Goal: Complete application form

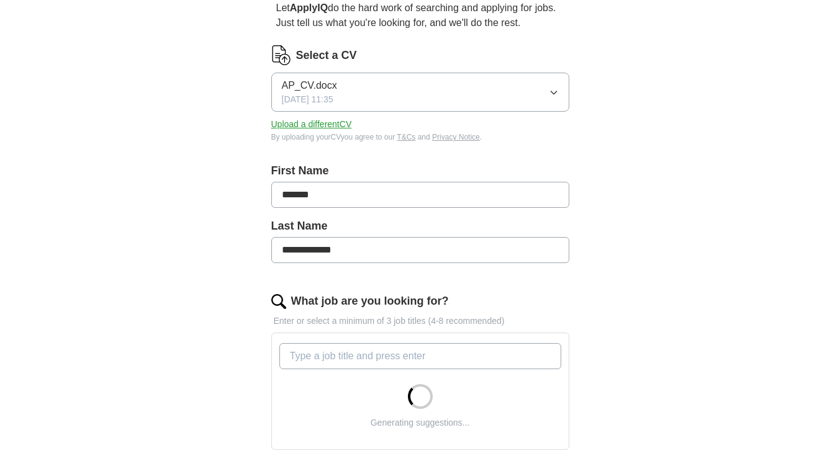
scroll to position [248, 0]
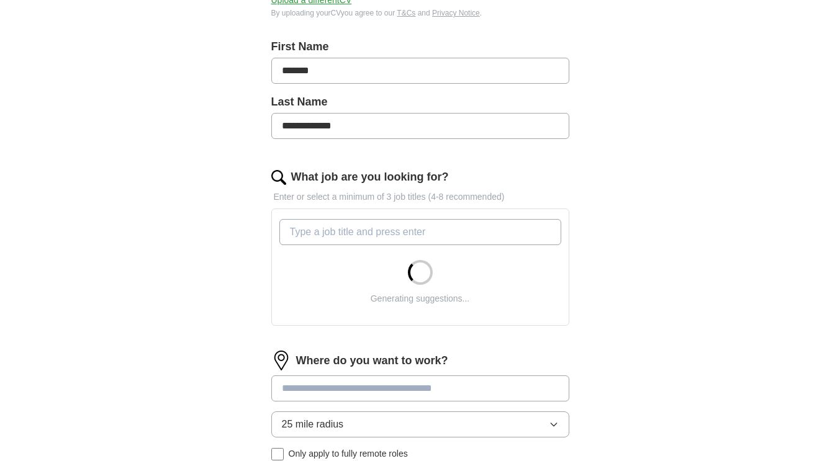
click at [472, 235] on input "What job are you looking for?" at bounding box center [420, 232] width 282 height 26
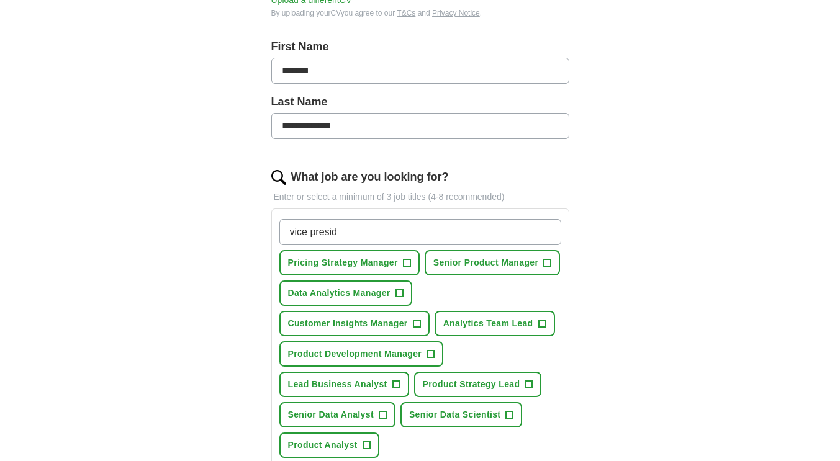
type input "vice presid"
click at [406, 261] on span "+" at bounding box center [406, 263] width 7 height 10
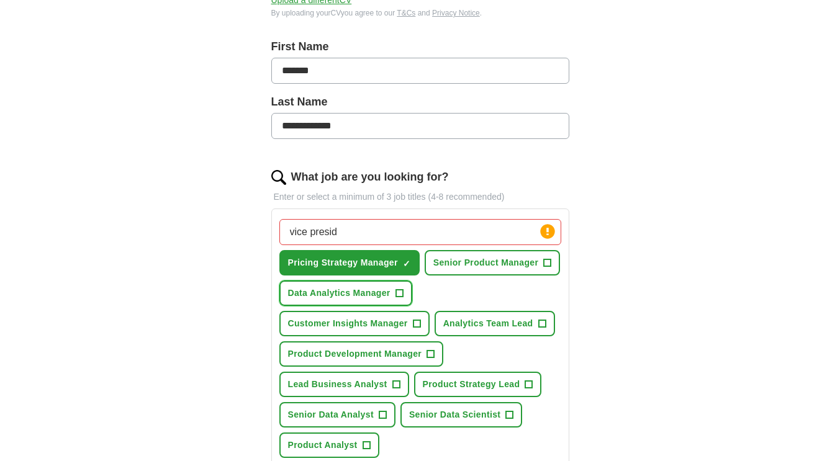
click at [401, 290] on span "+" at bounding box center [398, 294] width 7 height 10
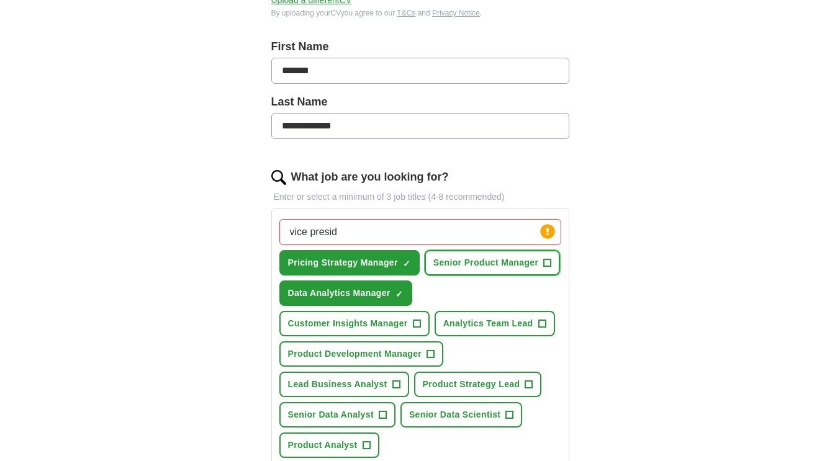
click at [547, 264] on span "+" at bounding box center [547, 263] width 7 height 10
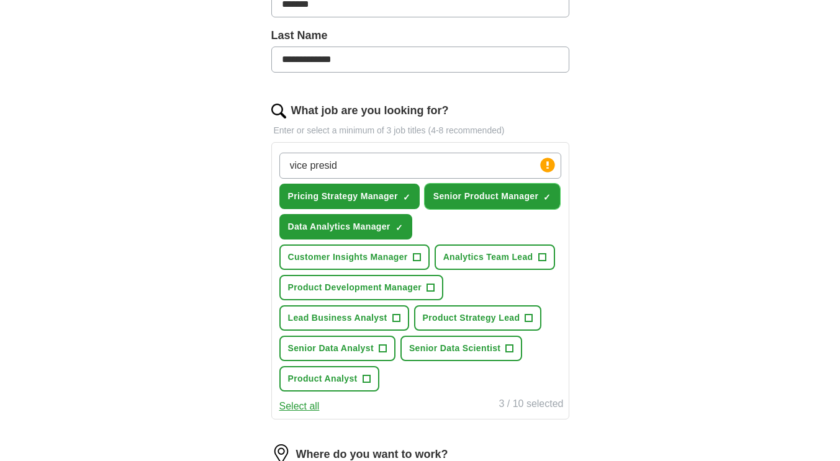
scroll to position [372, 0]
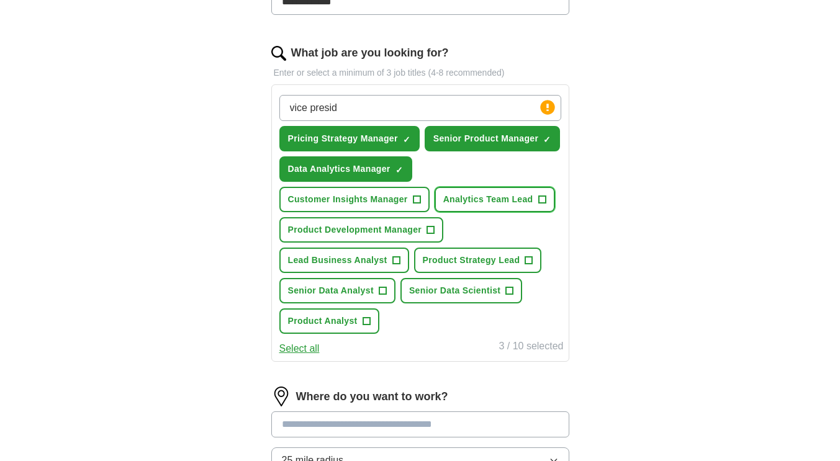
click at [544, 200] on span "+" at bounding box center [541, 200] width 7 height 10
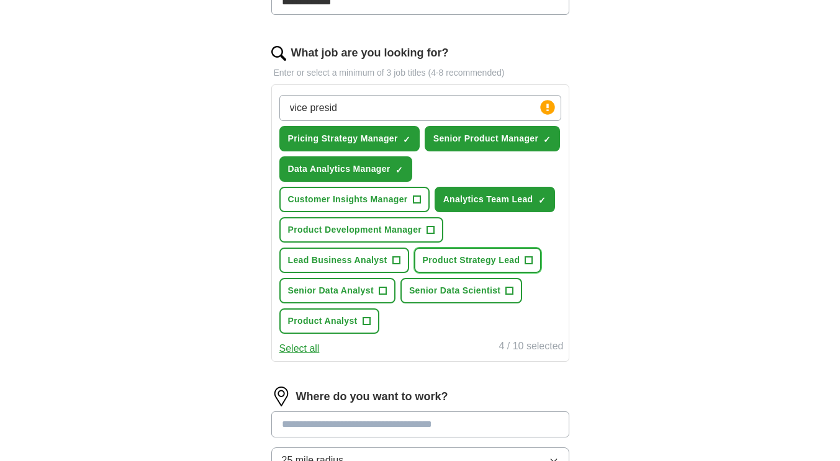
click at [485, 259] on span "Product Strategy Lead" at bounding box center [471, 260] width 97 height 13
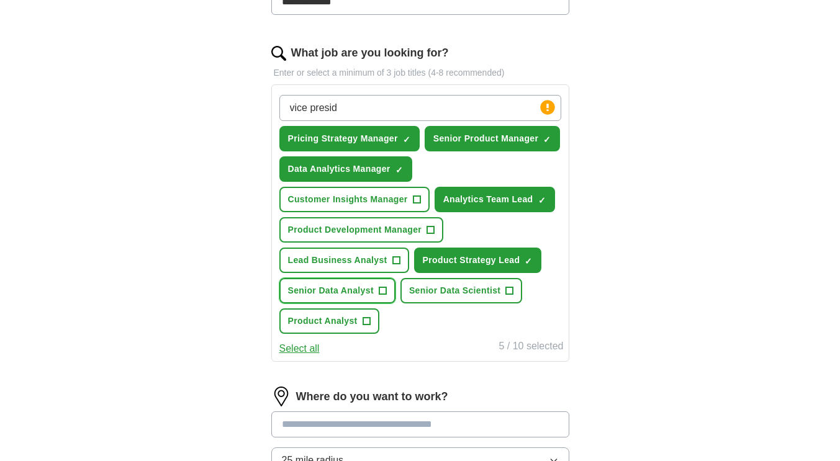
click at [359, 294] on span "Senior Data Analyst" at bounding box center [331, 290] width 86 height 13
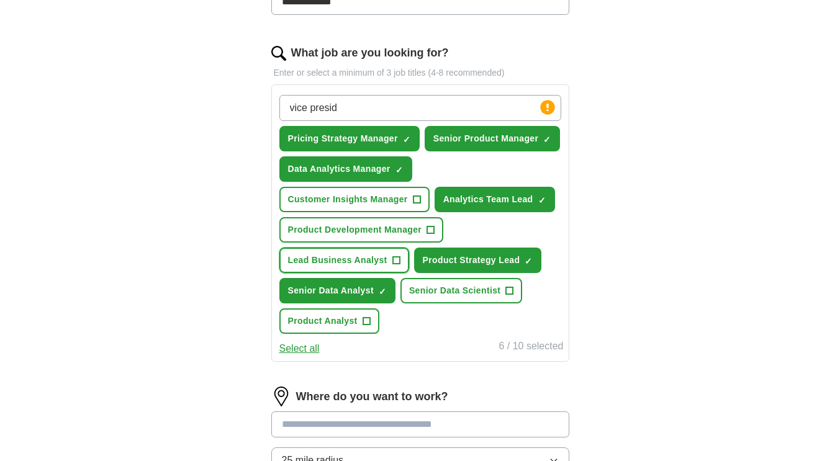
click at [362, 260] on span "Lead Business Analyst" at bounding box center [337, 260] width 99 height 13
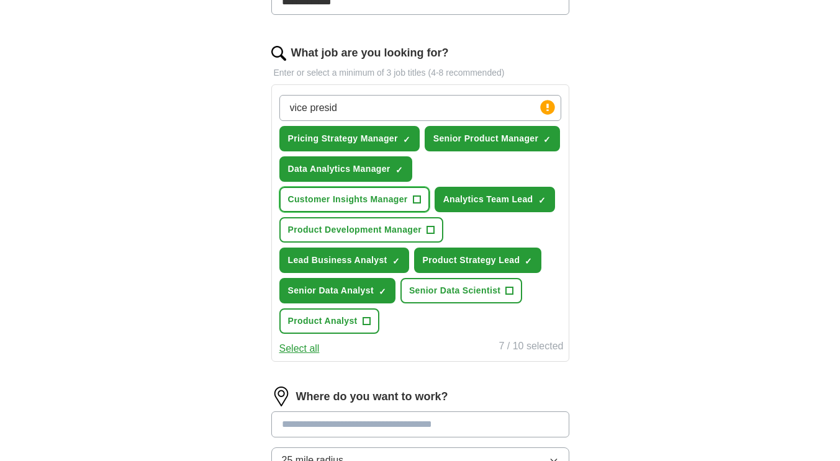
click at [398, 206] on button "Customer Insights Manager +" at bounding box center [354, 199] width 150 height 25
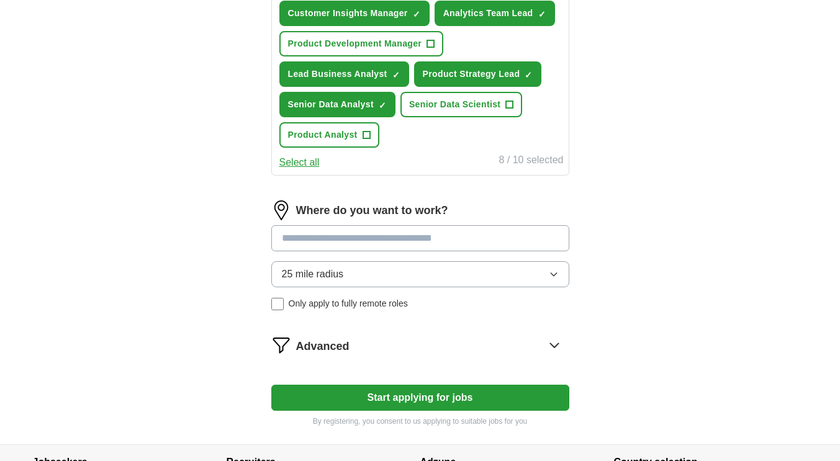
click at [396, 234] on input at bounding box center [420, 238] width 298 height 26
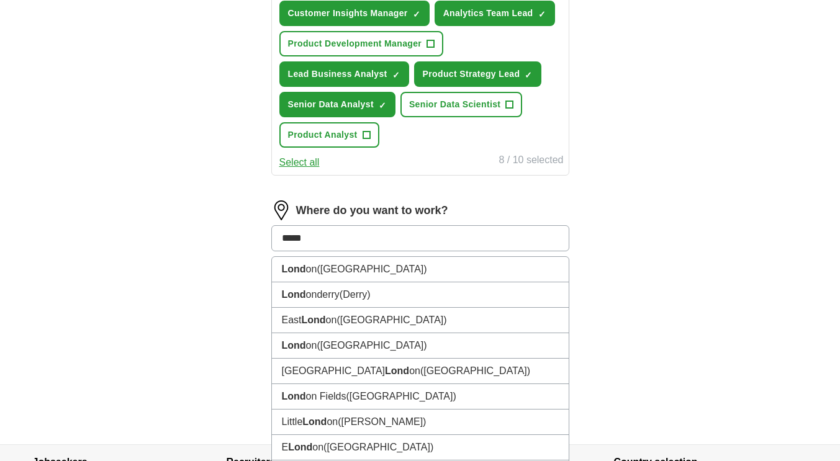
type input "******"
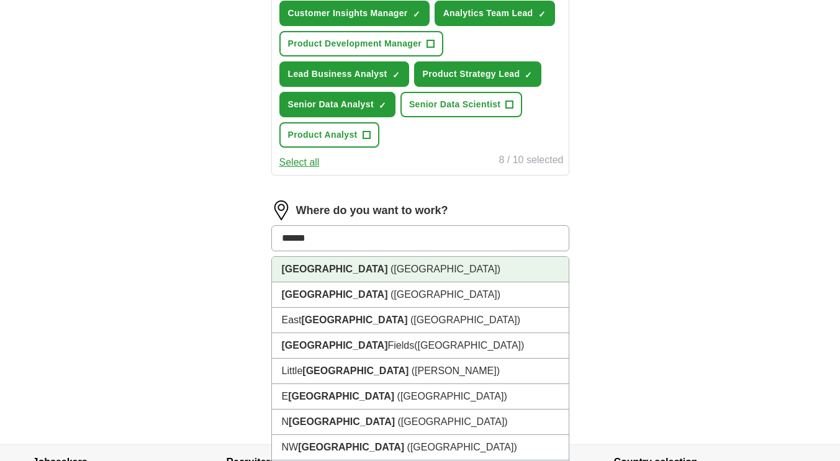
click at [389, 274] on li "[GEOGRAPHIC_DATA] ([GEOGRAPHIC_DATA])" at bounding box center [420, 269] width 297 height 25
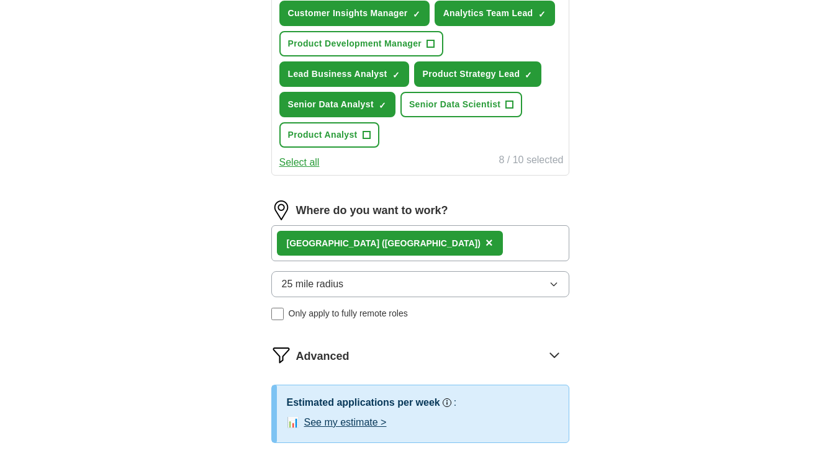
click at [422, 286] on button "25 mile radius" at bounding box center [420, 284] width 298 height 26
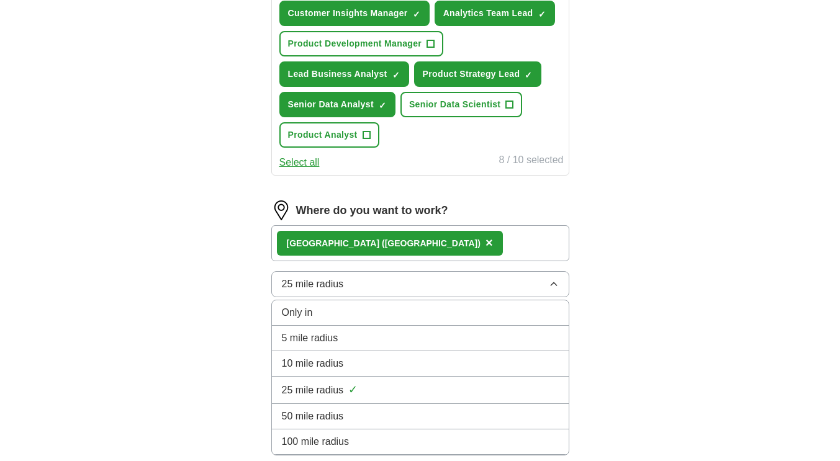
click at [372, 419] on div "50 mile radius" at bounding box center [420, 416] width 277 height 15
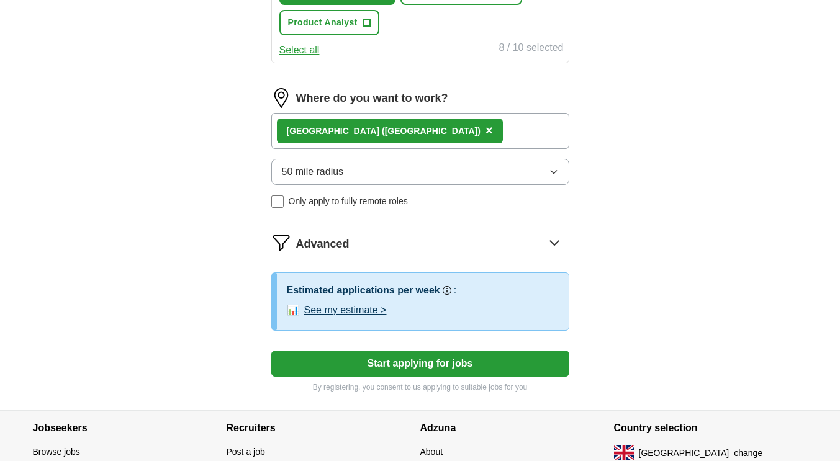
scroll to position [683, 0]
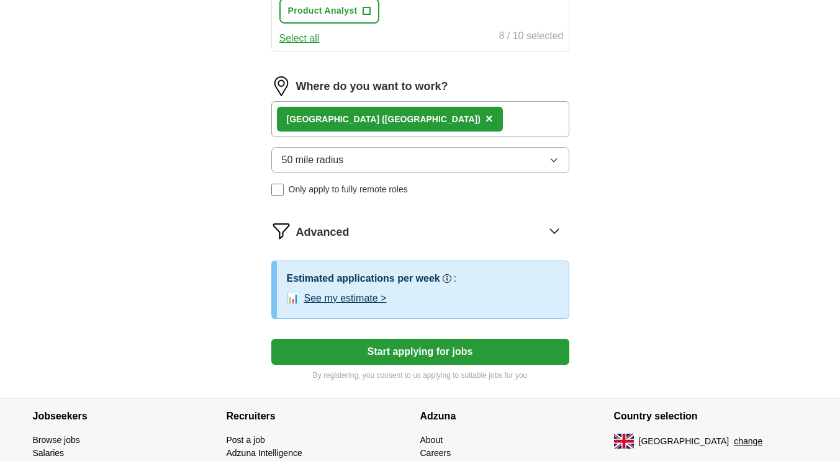
click at [377, 301] on button "See my estimate >" at bounding box center [345, 298] width 83 height 15
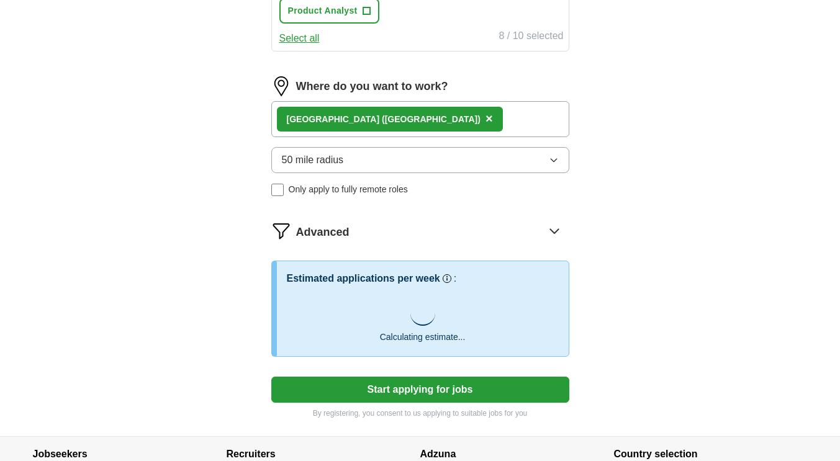
scroll to position [745, 0]
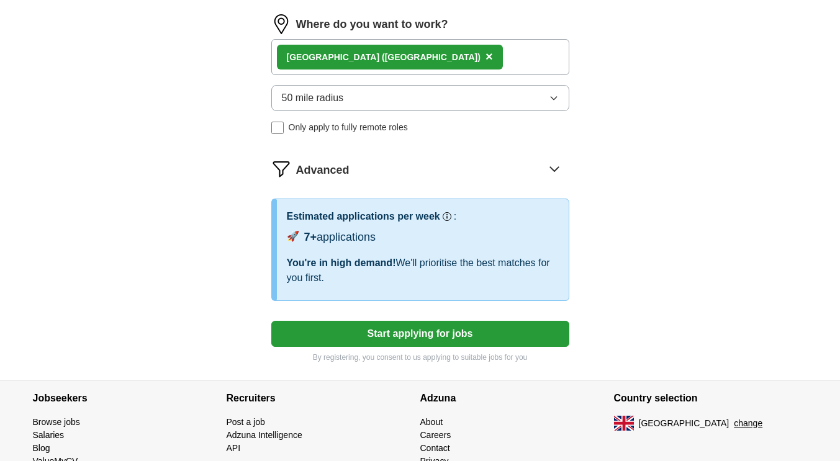
click at [452, 328] on button "Start applying for jobs" at bounding box center [420, 334] width 298 height 26
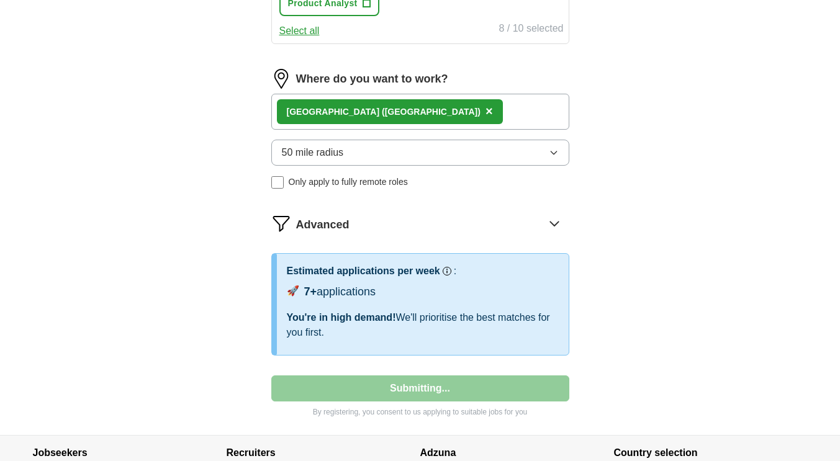
select select "**"
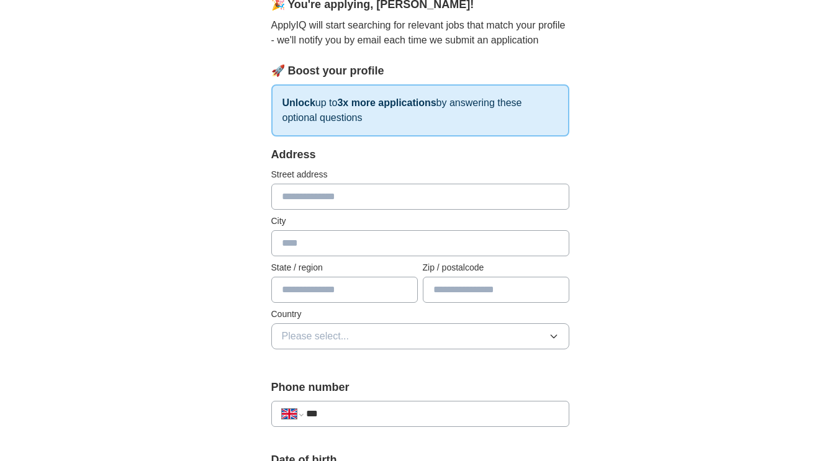
scroll to position [62, 0]
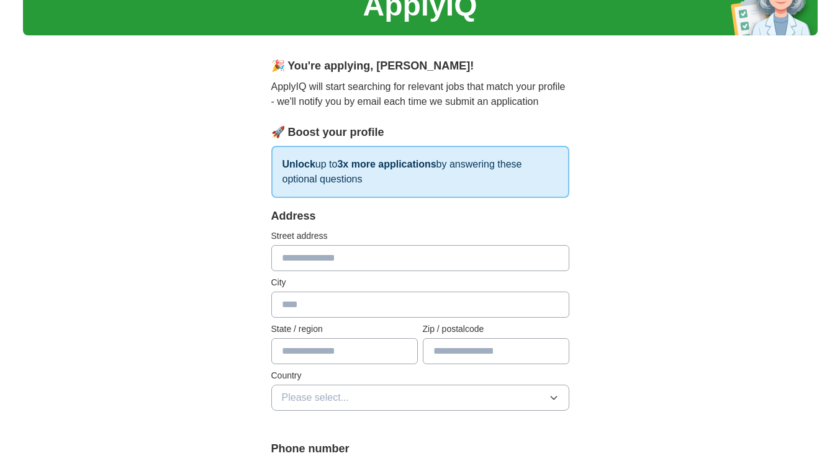
click at [400, 262] on input "text" at bounding box center [420, 258] width 298 height 26
type input "*********"
type input "*******"
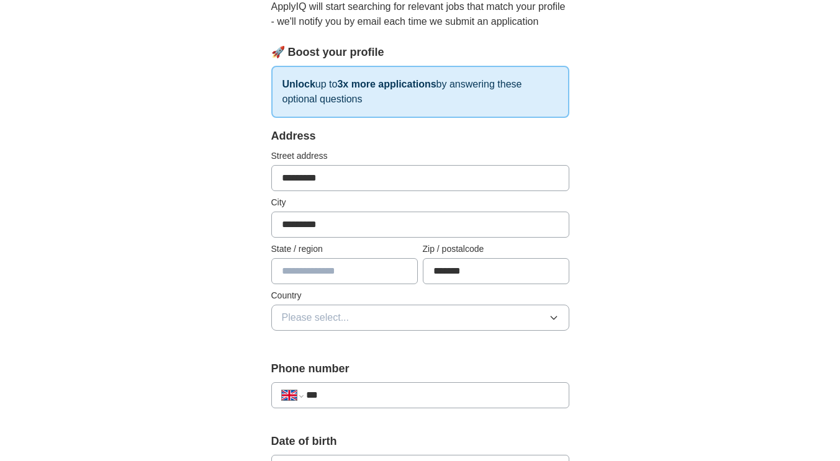
scroll to position [186, 0]
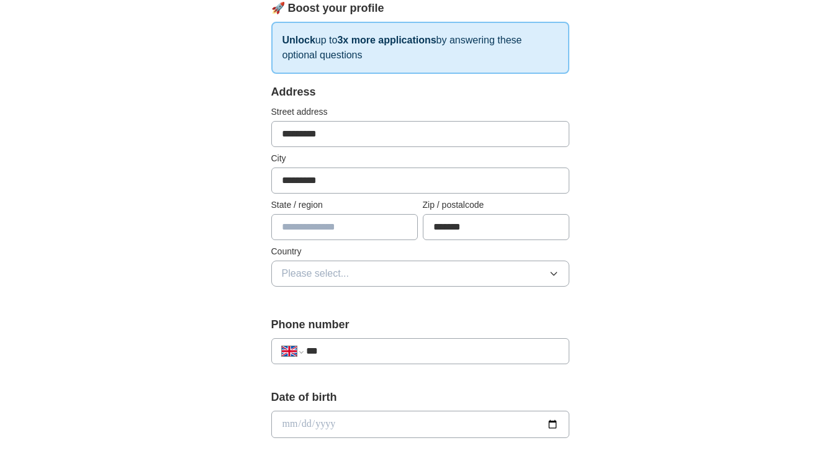
click at [426, 265] on button "Please select..." at bounding box center [420, 274] width 298 height 26
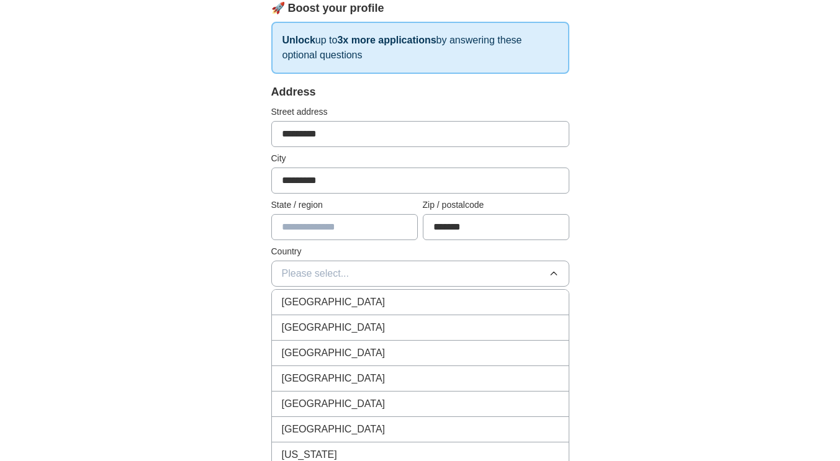
click at [361, 301] on div "[GEOGRAPHIC_DATA]" at bounding box center [420, 302] width 277 height 15
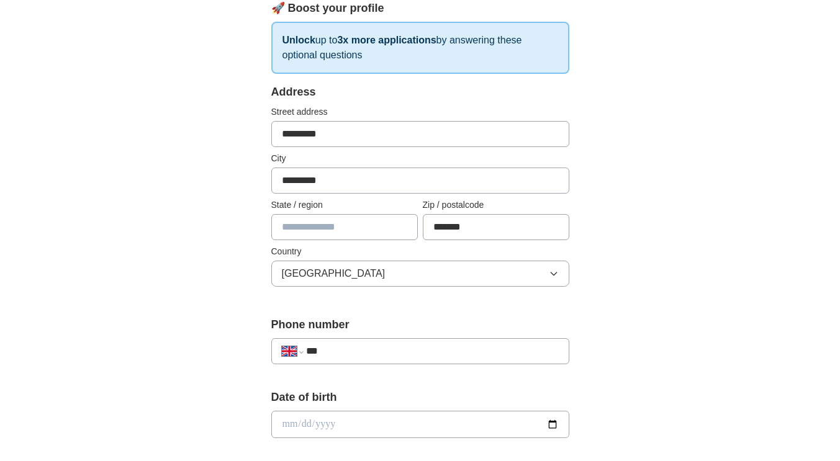
click at [365, 222] on input "text" at bounding box center [344, 227] width 146 height 26
type input "****"
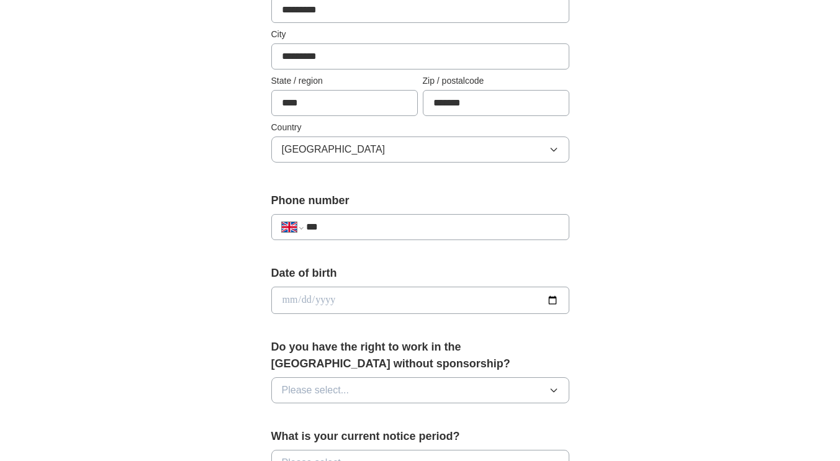
click at [386, 220] on input "***" at bounding box center [432, 227] width 252 height 15
type input "**********"
click at [370, 301] on input "date" at bounding box center [420, 300] width 298 height 27
type input "**********"
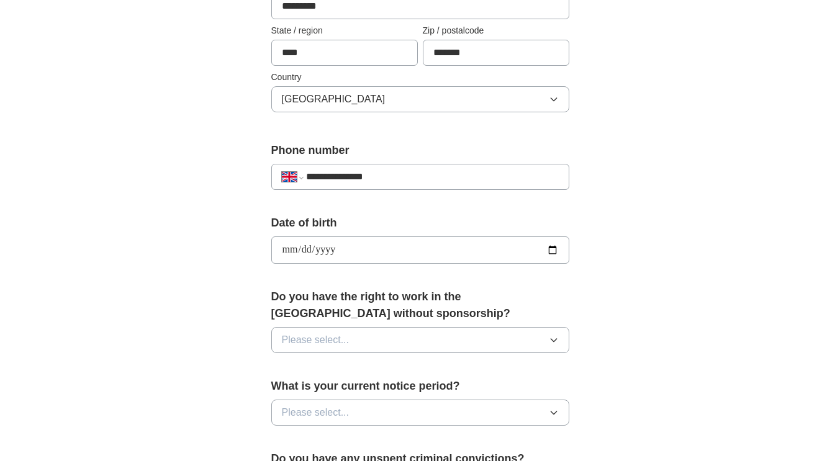
scroll to position [372, 0]
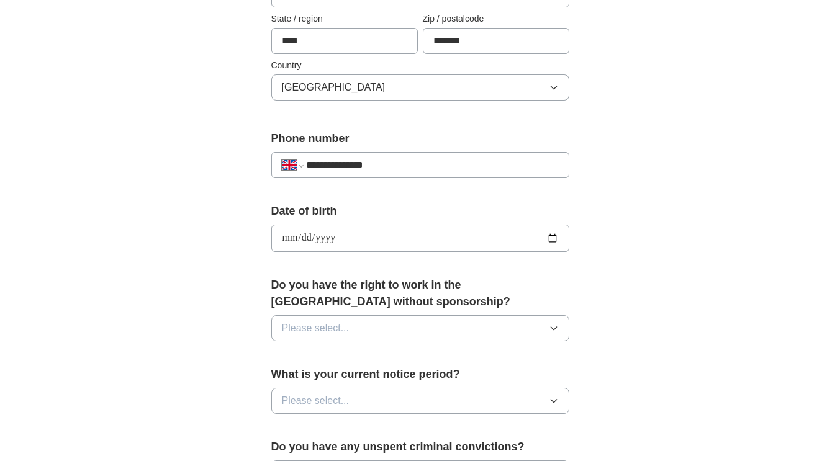
click at [410, 327] on button "Please select..." at bounding box center [420, 328] width 298 height 26
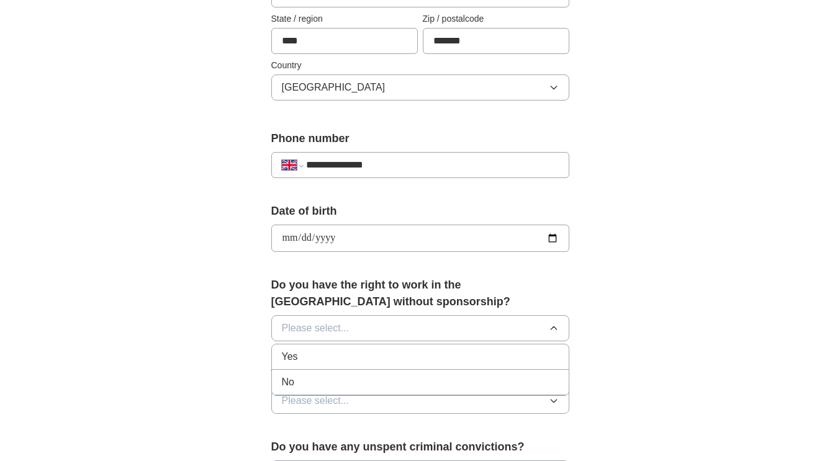
click at [323, 380] on div "No" at bounding box center [420, 382] width 277 height 15
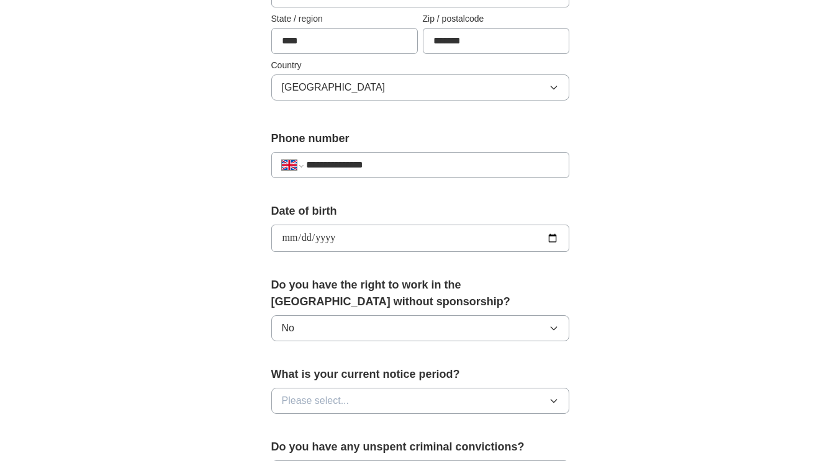
scroll to position [496, 0]
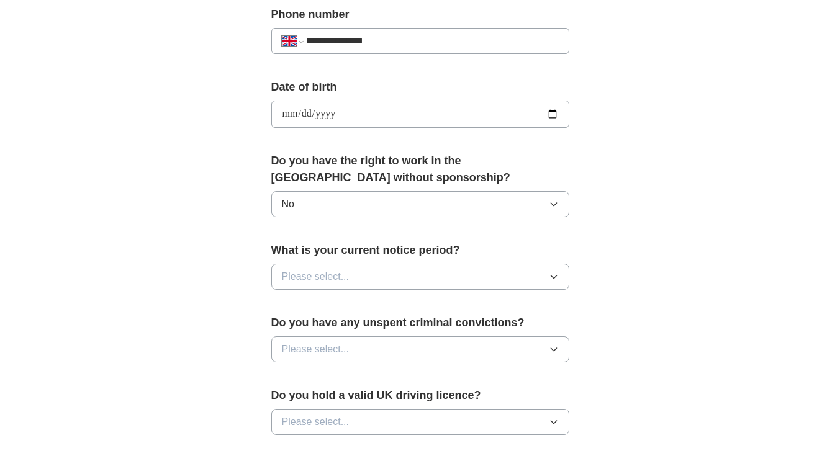
click at [469, 266] on button "Please select..." at bounding box center [420, 277] width 298 height 26
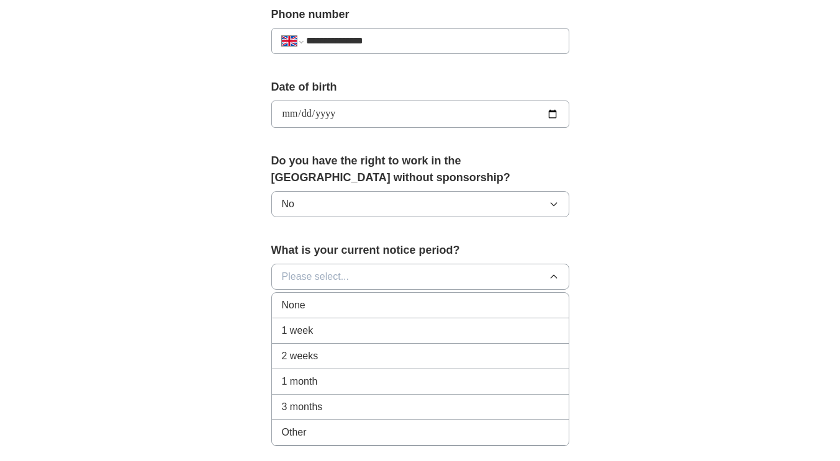
click at [318, 380] on div "1 month" at bounding box center [420, 381] width 277 height 15
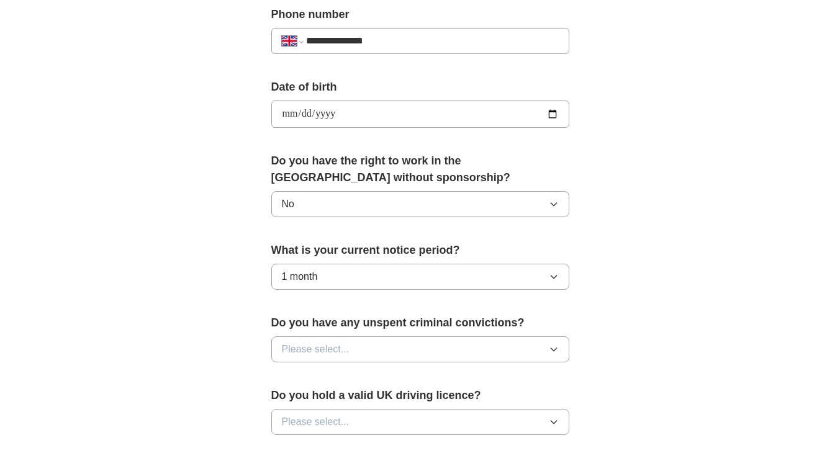
scroll to position [621, 0]
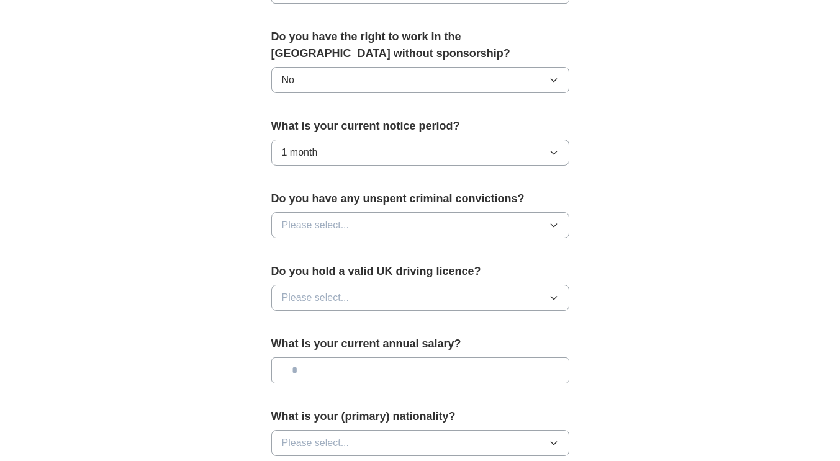
click at [501, 227] on button "Please select..." at bounding box center [420, 225] width 298 height 26
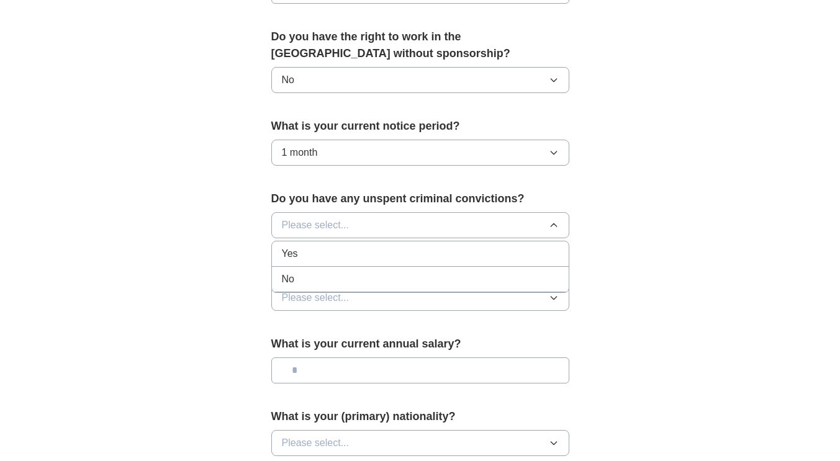
click at [281, 279] on li "No" at bounding box center [420, 279] width 297 height 25
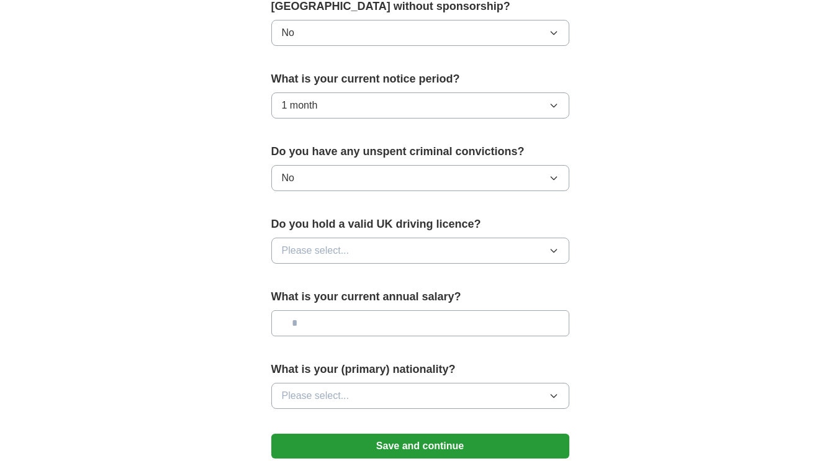
scroll to position [683, 0]
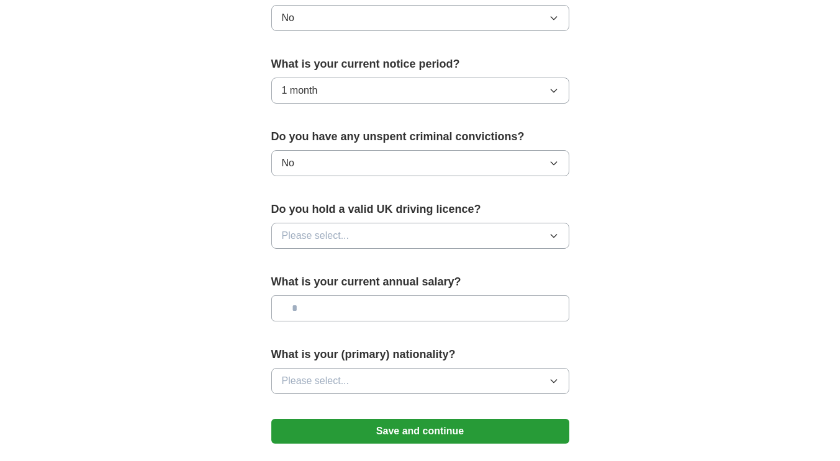
click at [396, 240] on button "Please select..." at bounding box center [420, 236] width 298 height 26
click at [307, 288] on div "No" at bounding box center [420, 289] width 277 height 15
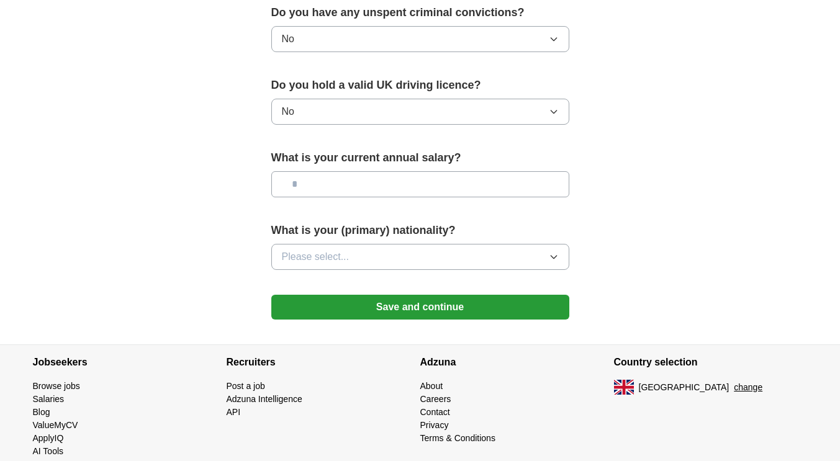
click at [339, 189] on input "text" at bounding box center [420, 184] width 298 height 26
type input "**"
type input "*******"
click at [364, 254] on button "Please select..." at bounding box center [420, 257] width 298 height 26
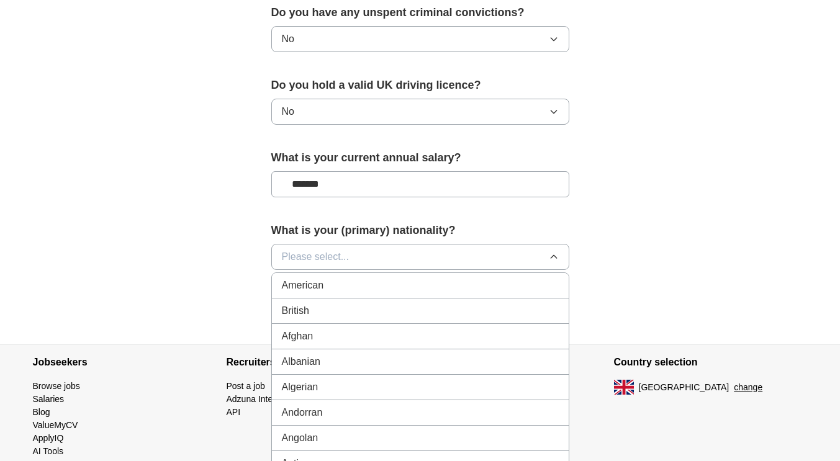
click at [359, 258] on button "Please select..." at bounding box center [420, 257] width 298 height 26
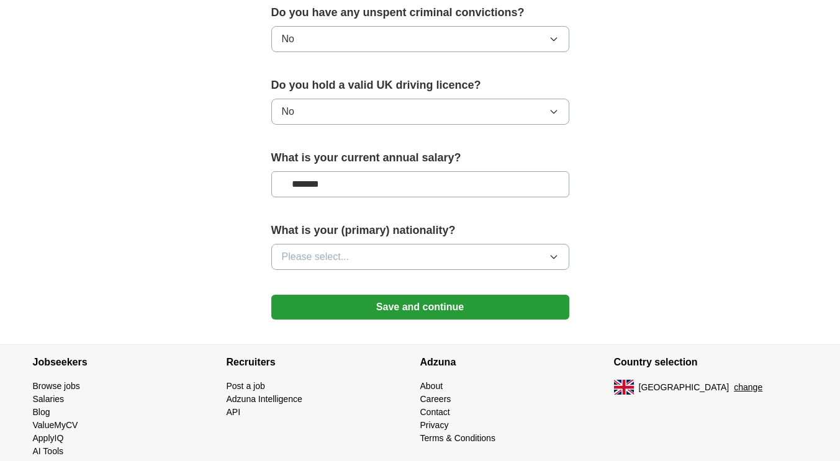
click at [359, 258] on button "Please select..." at bounding box center [420, 257] width 298 height 26
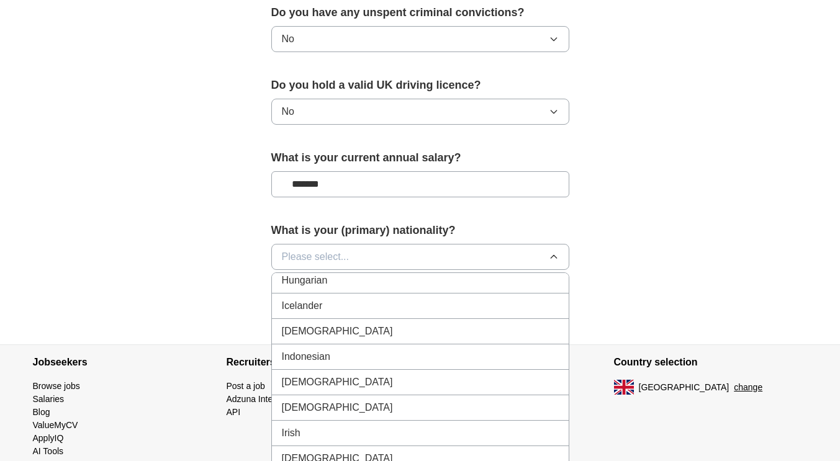
scroll to position [1986, 0]
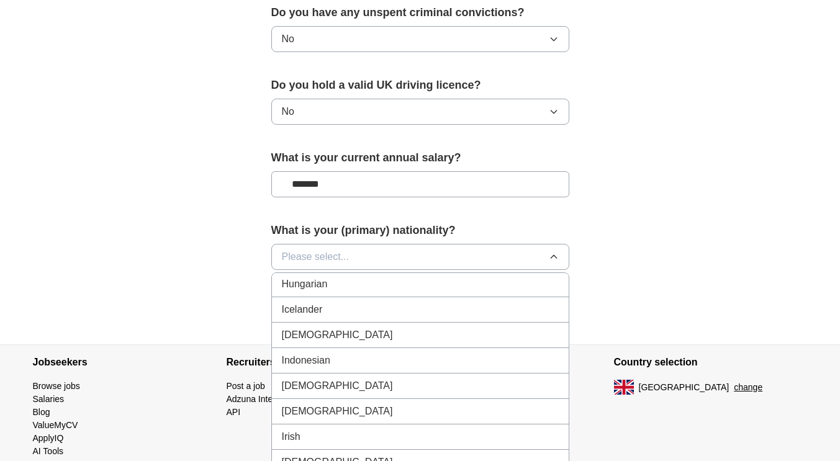
click at [326, 328] on div "[DEMOGRAPHIC_DATA]" at bounding box center [420, 335] width 277 height 15
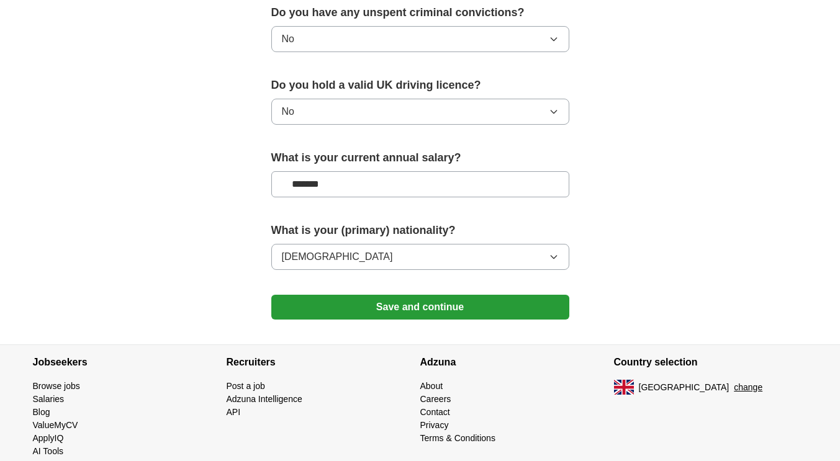
click at [384, 302] on button "Save and continue" at bounding box center [420, 307] width 298 height 25
